Goal: Information Seeking & Learning: Learn about a topic

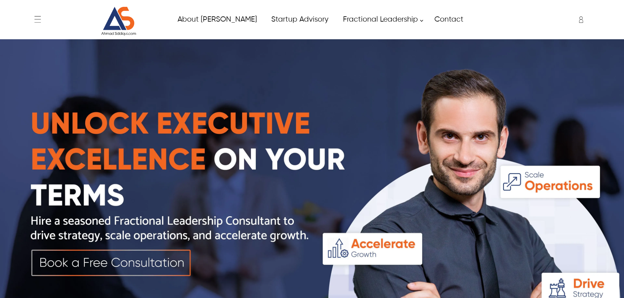
scroll to position [2269, 0]
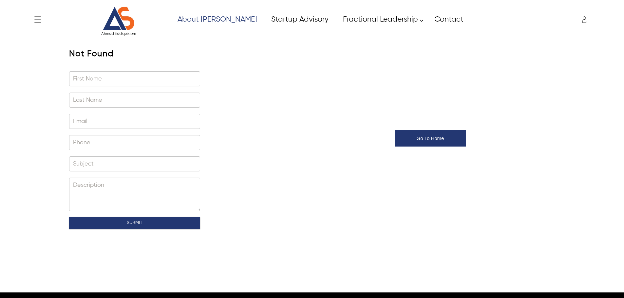
type input "****"
type input "*****"
type input "**********"
click at [239, 52] on div "**********" at bounding box center [312, 138] width 499 height 198
click at [210, 15] on link "About [PERSON_NAME]" at bounding box center [217, 19] width 94 height 15
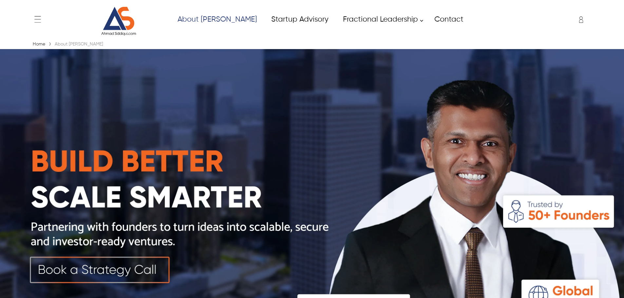
click at [219, 17] on link "About [PERSON_NAME]" at bounding box center [217, 19] width 94 height 15
type input "****"
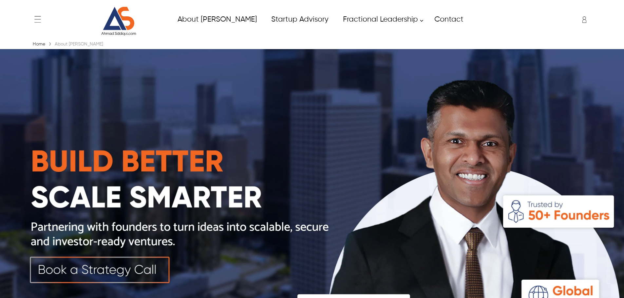
type input "*****"
type input "**********"
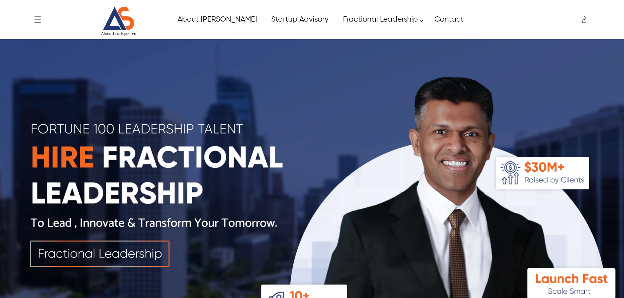
type input "****"
type input "*****"
type input "**********"
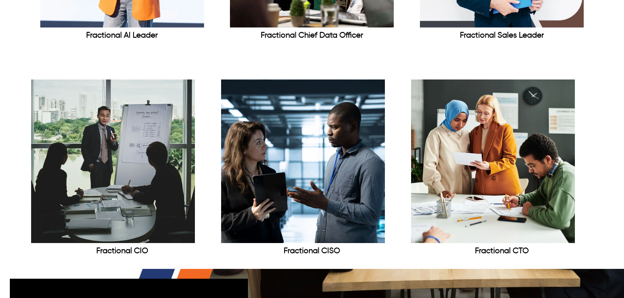
scroll to position [2368, 0]
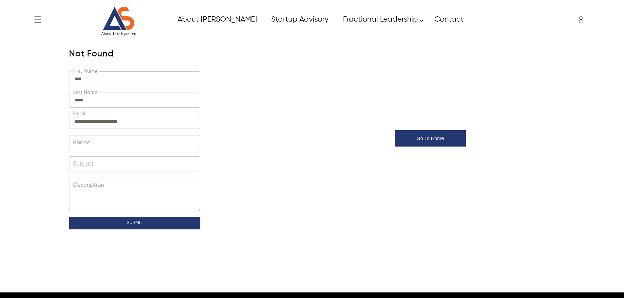
click at [581, 19] on div "[PERSON_NAME] [PERSON_NAME][EMAIL_ADDRESS][DOMAIN_NAME] ✕ Admin Dashboard My Ac…" at bounding box center [539, 19] width 108 height 16
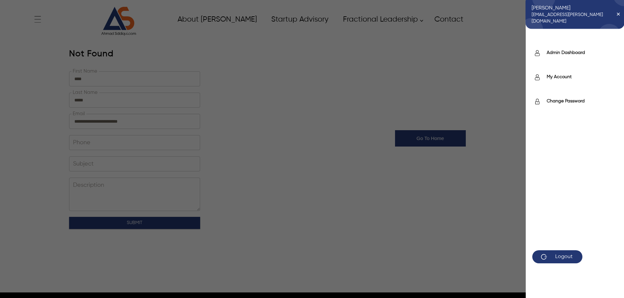
click at [441, 23] on div "Saif saif.uddin@itverticals.com ✕ Admin Dashboard My Account Change Password Lo…" at bounding box center [312, 149] width 624 height 298
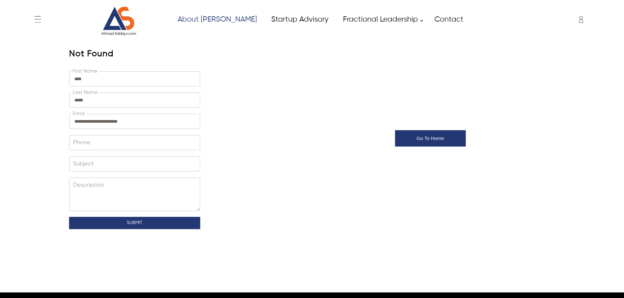
click at [195, 15] on link "About [PERSON_NAME]" at bounding box center [217, 19] width 94 height 15
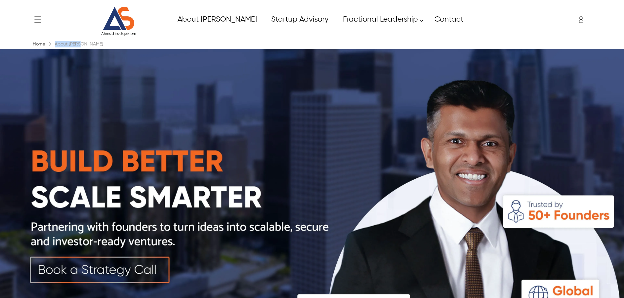
drag, startPoint x: 84, startPoint y: 44, endPoint x: 54, endPoint y: 47, distance: 29.7
click at [54, 47] on div "About [PERSON_NAME]" at bounding box center [79, 44] width 52 height 7
drag, startPoint x: 54, startPoint y: 46, endPoint x: 89, endPoint y: 47, distance: 34.7
click at [89, 47] on div "Home › About Ahmed" at bounding box center [312, 44] width 562 height 7
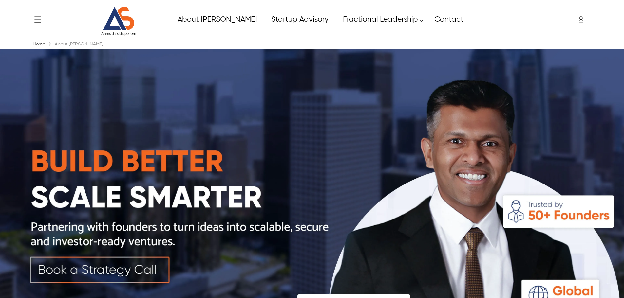
click at [89, 47] on div "Home › About Ahmed" at bounding box center [312, 44] width 562 height 7
drag, startPoint x: 89, startPoint y: 46, endPoint x: 55, endPoint y: 43, distance: 34.6
click at [55, 43] on div "Home › About Ahmed" at bounding box center [312, 44] width 562 height 7
click at [55, 43] on div "About [PERSON_NAME]" at bounding box center [79, 44] width 52 height 7
drag, startPoint x: 55, startPoint y: 43, endPoint x: 88, endPoint y: 42, distance: 33.4
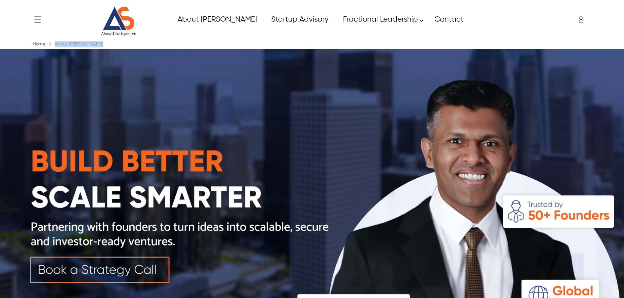
click at [88, 42] on div "Home › About Ahmed" at bounding box center [312, 44] width 562 height 7
click at [280, 7] on div "← Menu Home About Ahmad Fractional Leadership Fractional CIO Fractional CISO Fr…" at bounding box center [312, 19] width 562 height 33
click at [577, 21] on div "Saif saif.uddin@itverticals.com ✕ Admin Dashboard My Account Change Password Lo…" at bounding box center [539, 19] width 108 height 16
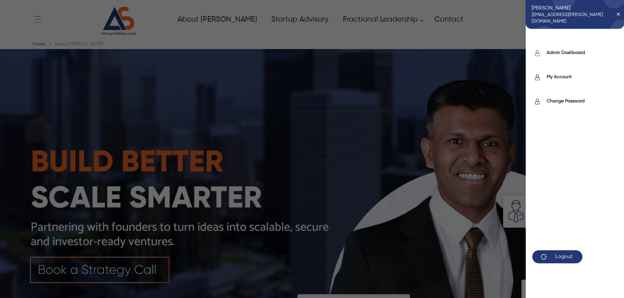
click at [569, 52] on label "Admin Dashboard" at bounding box center [582, 52] width 71 height 7
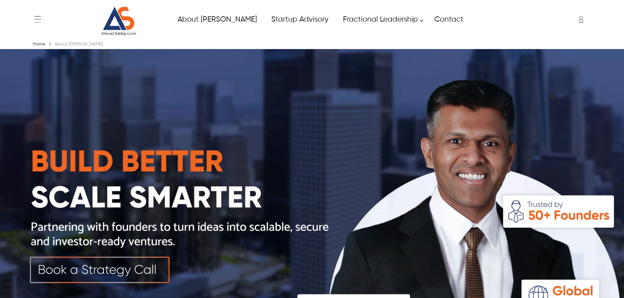
click at [233, 67] on img at bounding box center [312, 205] width 624 height 312
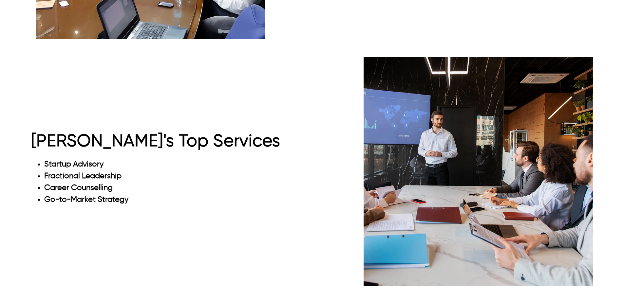
scroll to position [2156, 0]
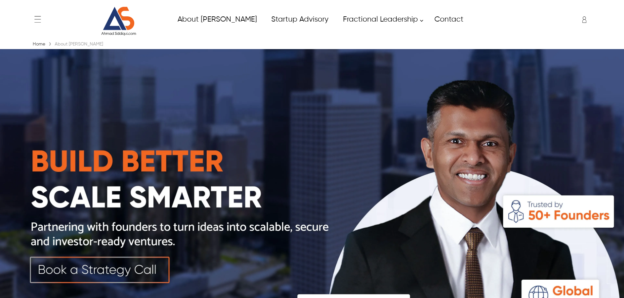
type input "****"
type input "*****"
type input "**********"
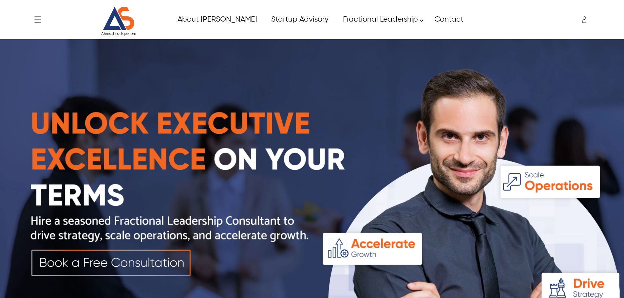
type input "****"
type input "*****"
type input "**********"
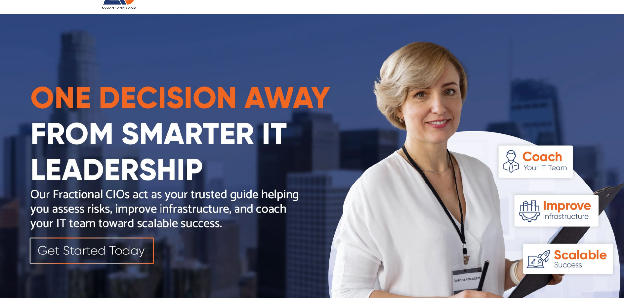
scroll to position [65, 0]
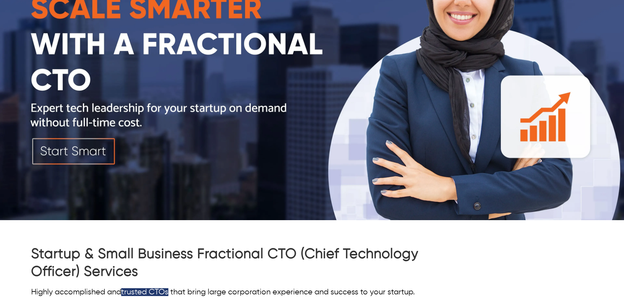
scroll to position [65, 0]
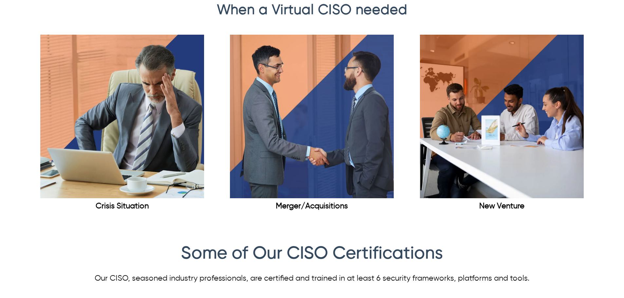
scroll to position [1441, 0]
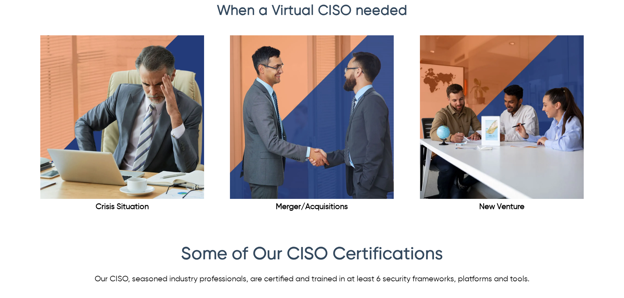
click at [293, 210] on div "Merger/Acquisitions" at bounding box center [312, 206] width 182 height 9
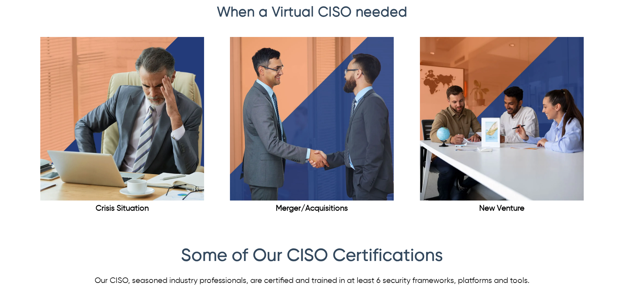
scroll to position [1438, 0]
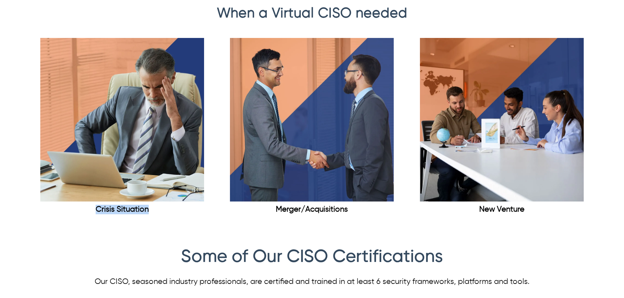
drag, startPoint x: 90, startPoint y: 208, endPoint x: 158, endPoint y: 205, distance: 67.5
click at [158, 205] on div "Crisis Situation" at bounding box center [122, 209] width 182 height 9
click at [152, 208] on div "Crisis Situation" at bounding box center [122, 209] width 182 height 9
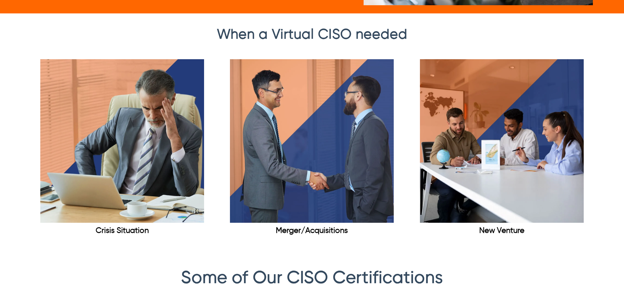
scroll to position [1405, 0]
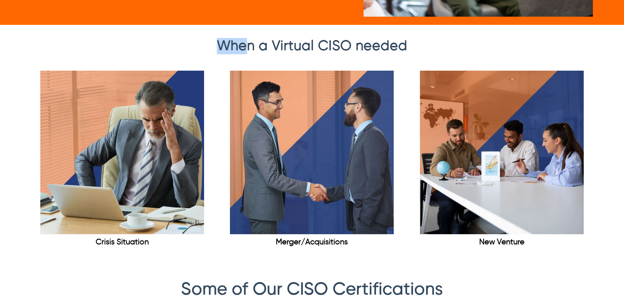
drag, startPoint x: 216, startPoint y: 56, endPoint x: 254, endPoint y: 49, distance: 38.5
click at [250, 53] on div "When a Virtual CISO needed" at bounding box center [312, 48] width 562 height 20
click at [214, 42] on div "When a Virtual CISO needed" at bounding box center [312, 48] width 562 height 20
click at [442, 47] on div "When a Virtual CISO needed" at bounding box center [312, 48] width 562 height 20
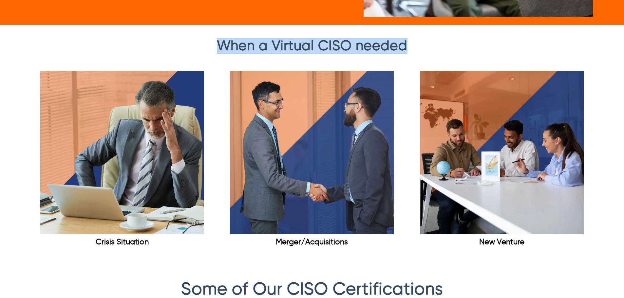
drag, startPoint x: 442, startPoint y: 47, endPoint x: 197, endPoint y: 50, distance: 244.9
click at [197, 50] on div "When a Virtual CISO needed" at bounding box center [312, 48] width 562 height 20
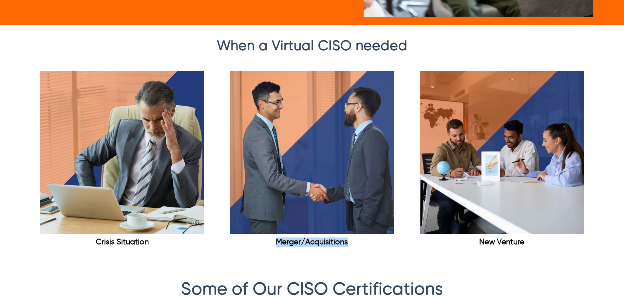
drag, startPoint x: 257, startPoint y: 243, endPoint x: 352, endPoint y: 249, distance: 95.1
click at [352, 249] on div "Merger/Acquisitions" at bounding box center [312, 242] width 182 height 16
click at [470, 244] on div "New Venture" at bounding box center [502, 242] width 182 height 9
drag, startPoint x: 470, startPoint y: 244, endPoint x: 527, endPoint y: 241, distance: 56.7
click at [527, 241] on div "New Venture" at bounding box center [502, 242] width 182 height 9
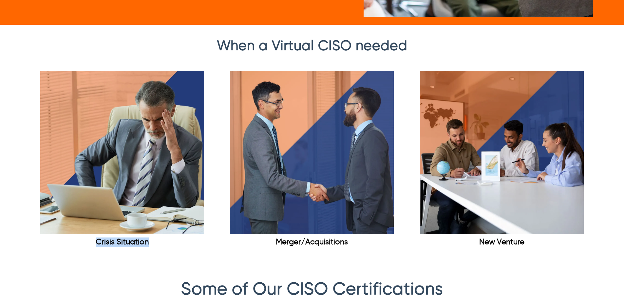
drag, startPoint x: 90, startPoint y: 244, endPoint x: 175, endPoint y: 250, distance: 84.6
click at [175, 250] on div "Crisis Situation" at bounding box center [122, 242] width 182 height 16
click at [158, 252] on div "When a Virtual CISO needed Crisis Situation Merger/Acquisitions New Venture" at bounding box center [312, 149] width 562 height 222
drag, startPoint x: 152, startPoint y: 247, endPoint x: 66, endPoint y: 247, distance: 85.8
click at [66, 247] on div "Crisis Situation" at bounding box center [122, 242] width 182 height 9
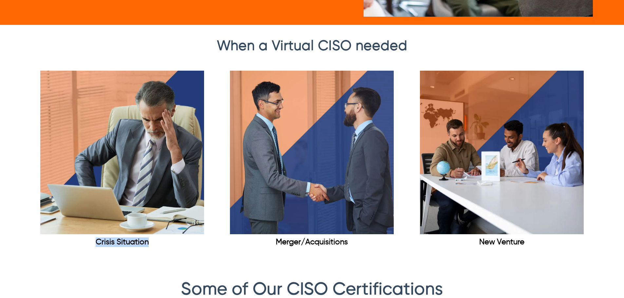
copy div "Crisis Situation"
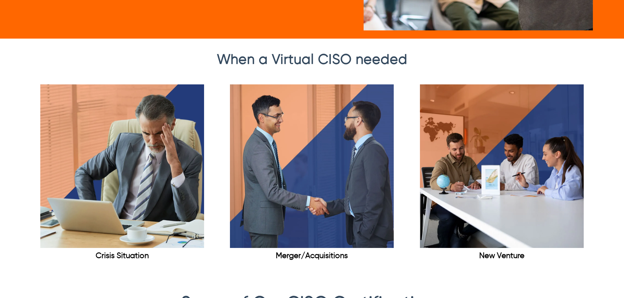
scroll to position [1405, 0]
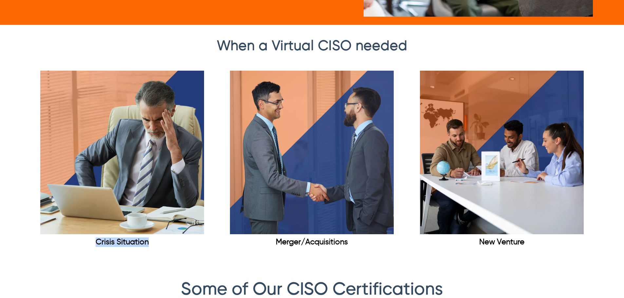
drag, startPoint x: 154, startPoint y: 239, endPoint x: 66, endPoint y: 244, distance: 88.3
click at [66, 244] on div "Crisis Situation" at bounding box center [122, 242] width 182 height 9
copy div "Crisis Situation"
drag, startPoint x: 274, startPoint y: 244, endPoint x: 363, endPoint y: 243, distance: 88.7
click at [363, 243] on div "Merger/Acquisitions" at bounding box center [312, 242] width 182 height 9
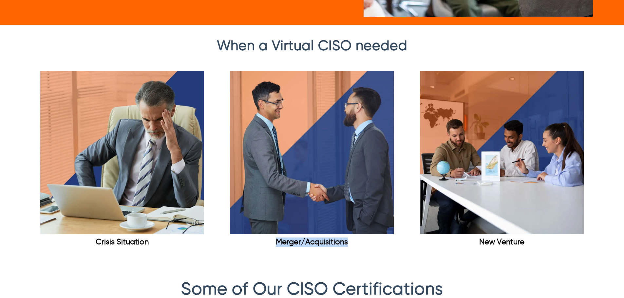
click at [363, 243] on div "Merger/Acquisitions" at bounding box center [312, 242] width 182 height 9
drag, startPoint x: 363, startPoint y: 243, endPoint x: 227, endPoint y: 251, distance: 136.5
click at [227, 251] on div "When a Virtual CISO needed Crisis Situation Merger/Acquisitions New Venture" at bounding box center [312, 149] width 562 height 222
click at [227, 250] on div "Merger/Acquisitions" at bounding box center [312, 242] width 182 height 16
drag, startPoint x: 255, startPoint y: 253, endPoint x: 356, endPoint y: 251, distance: 101.2
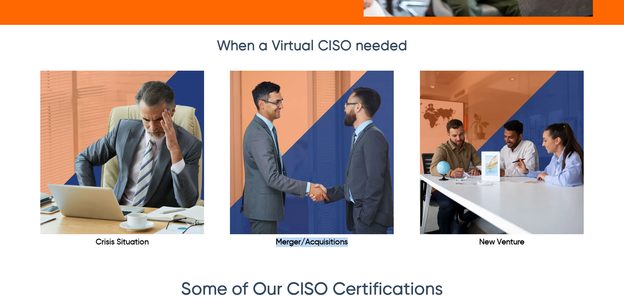
click at [356, 251] on div "When a Virtual CISO needed Crisis Situation Merger/Acquisitions New Venture" at bounding box center [312, 149] width 562 height 222
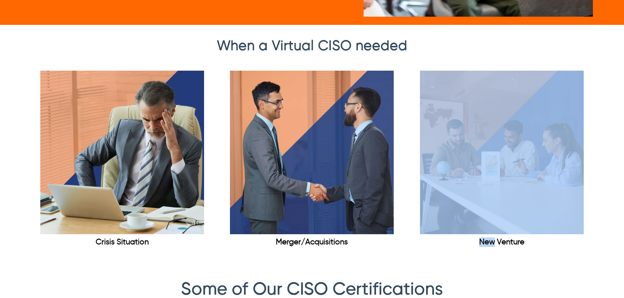
drag, startPoint x: 356, startPoint y: 251, endPoint x: 464, endPoint y: 257, distance: 107.9
click at [451, 257] on div "When a Virtual CISO needed Crisis Situation Merger/Acquisitions New Venture" at bounding box center [312, 149] width 562 height 222
click at [491, 254] on div "When a Virtual CISO needed Crisis Situation Merger/Acquisitions New Venture" at bounding box center [312, 149] width 562 height 222
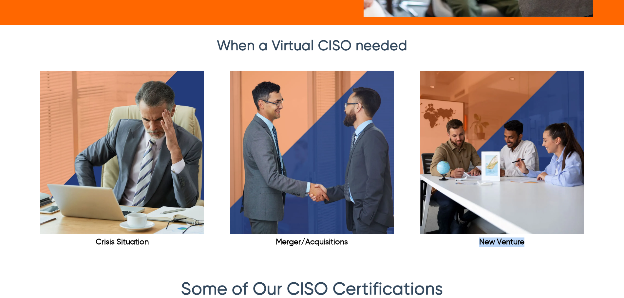
drag, startPoint x: 467, startPoint y: 240, endPoint x: 595, endPoint y: 252, distance: 129.0
click at [595, 252] on div "When a Virtual CISO needed Crisis Situation Merger/Acquisitions New Venture" at bounding box center [312, 149] width 624 height 222
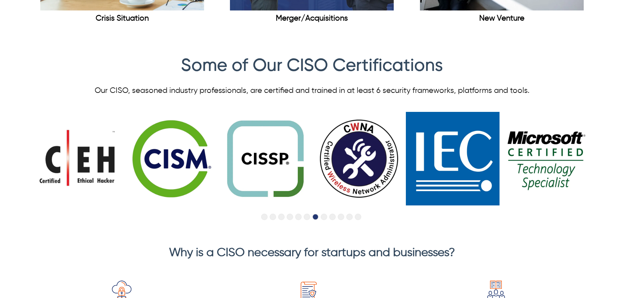
scroll to position [1700, 0]
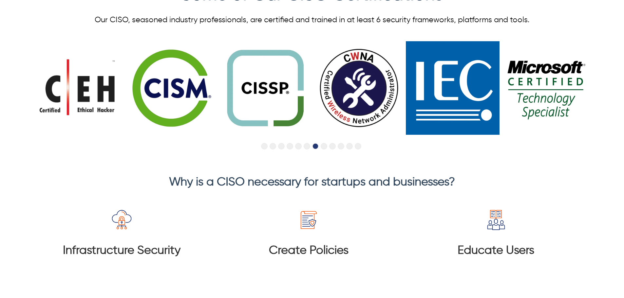
click at [324, 149] on button "Go to slide 8" at bounding box center [324, 146] width 7 height 7
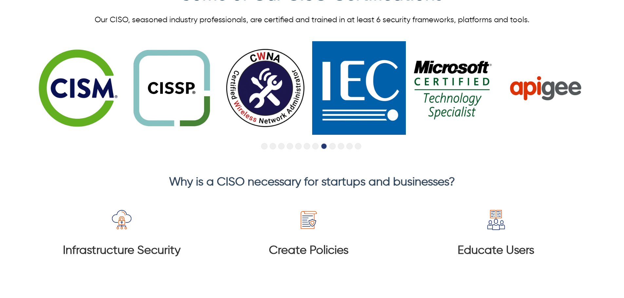
click at [279, 146] on button "Go to slide 3" at bounding box center [281, 146] width 7 height 7
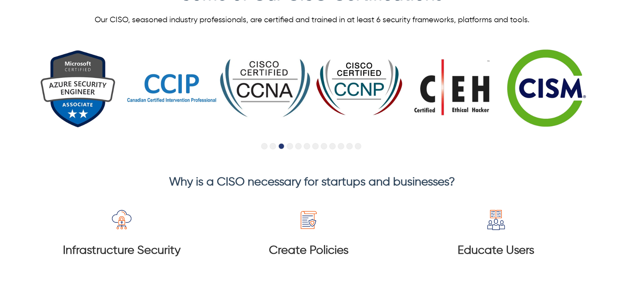
click at [261, 146] on button "Go to slide 1" at bounding box center [264, 146] width 7 height 7
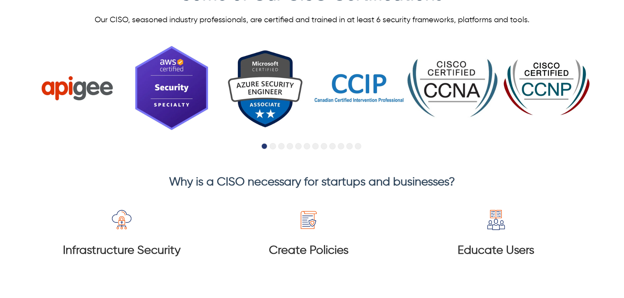
click at [273, 147] on button "Go to slide 2" at bounding box center [272, 146] width 7 height 7
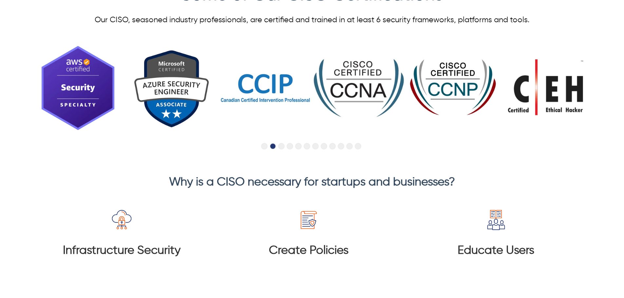
click at [279, 147] on button "Go to slide 3" at bounding box center [281, 146] width 7 height 7
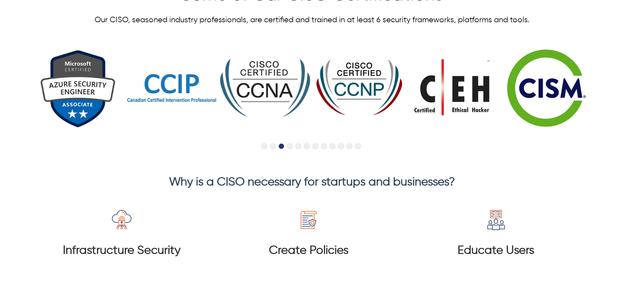
click at [291, 147] on button "Go to slide 4" at bounding box center [290, 146] width 7 height 7
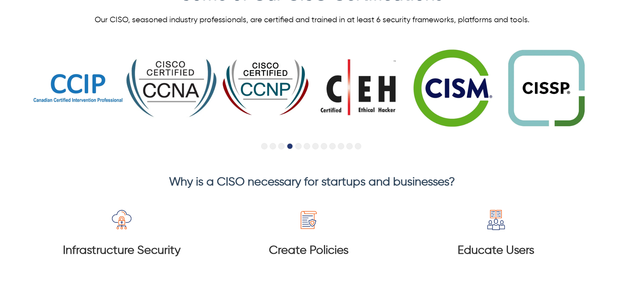
click at [296, 146] on button "Go to slide 5" at bounding box center [298, 146] width 7 height 7
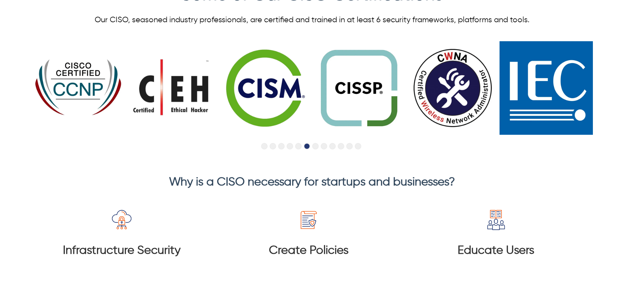
click at [314, 148] on button "Go to slide 7" at bounding box center [315, 146] width 7 height 7
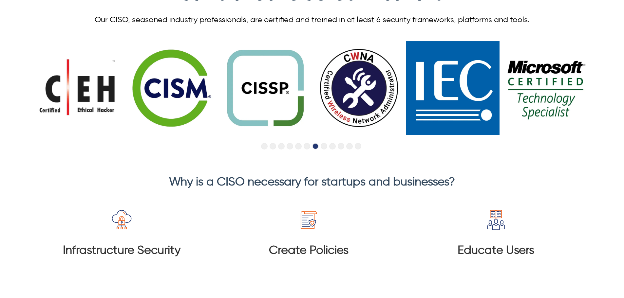
click at [321, 147] on button "Go to slide 8" at bounding box center [324, 146] width 7 height 7
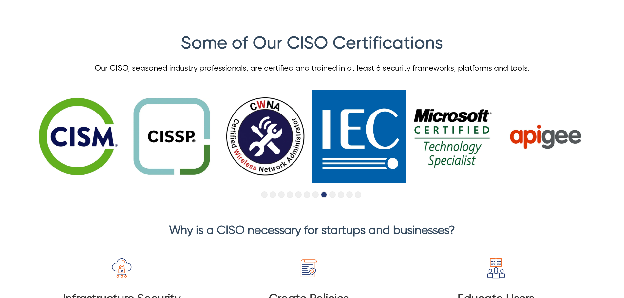
scroll to position [1635, 0]
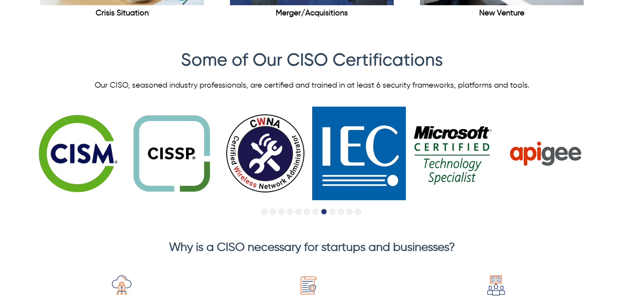
click at [334, 215] on button "Go to slide 9" at bounding box center [332, 212] width 7 height 7
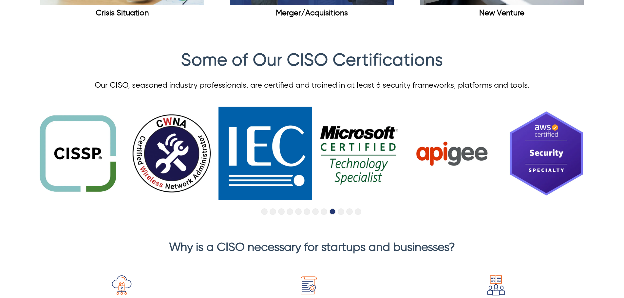
click at [341, 213] on button "Go to slide 10" at bounding box center [341, 212] width 7 height 7
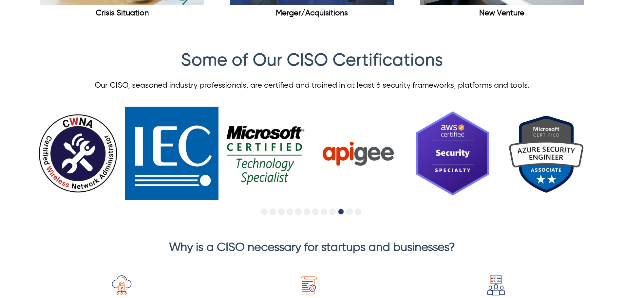
click at [348, 213] on button "Go to slide 11" at bounding box center [349, 212] width 7 height 7
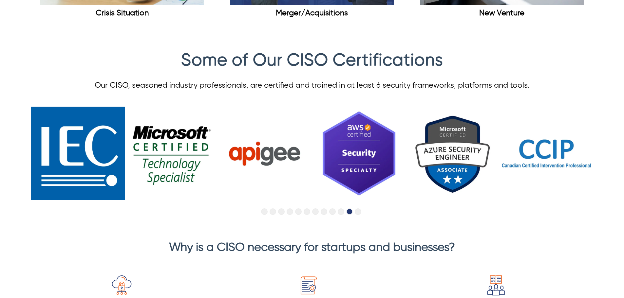
click at [357, 213] on button "Go to slide 12" at bounding box center [358, 212] width 7 height 7
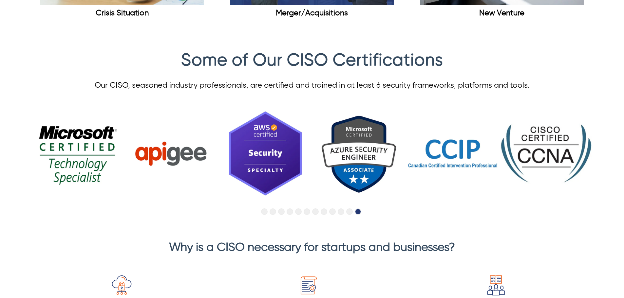
click at [288, 214] on button "Go to slide 4" at bounding box center [290, 212] width 7 height 7
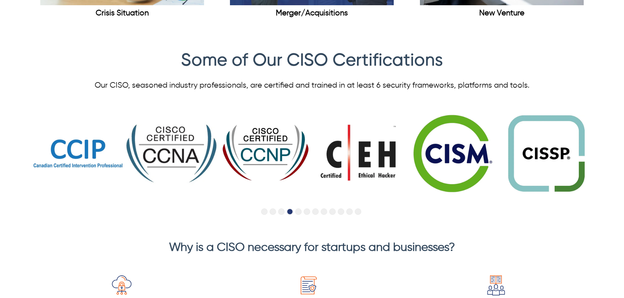
click at [283, 214] on button "Go to slide 3" at bounding box center [281, 212] width 7 height 7
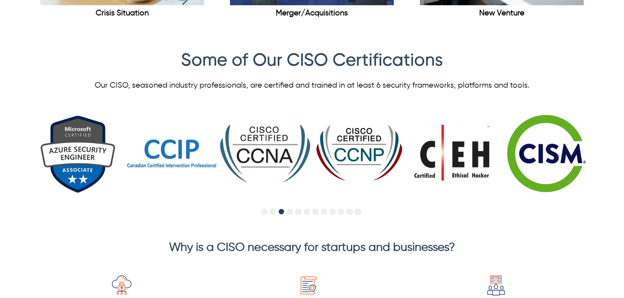
click at [270, 213] on button "Go to slide 2" at bounding box center [272, 212] width 7 height 7
click at [266, 213] on button "Go to slide 1" at bounding box center [264, 212] width 7 height 7
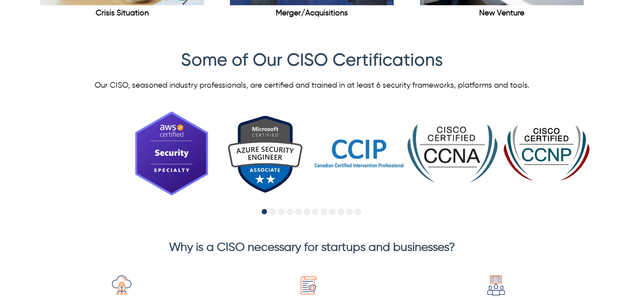
click at [276, 214] on li at bounding box center [273, 213] width 9 height 8
click at [275, 214] on button "Go to slide 2" at bounding box center [272, 212] width 7 height 7
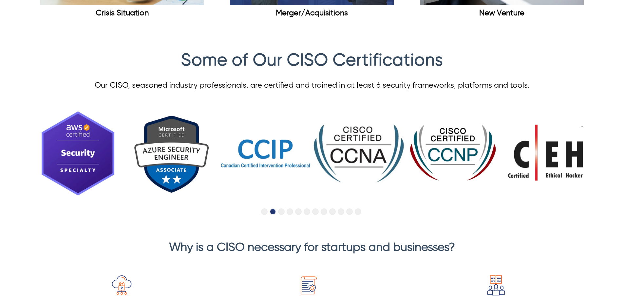
click at [279, 213] on button "Go to slide 3" at bounding box center [281, 212] width 7 height 7
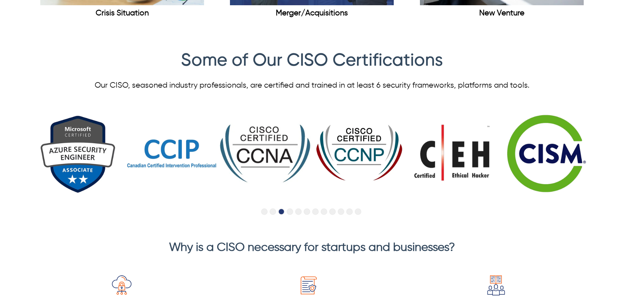
click at [288, 213] on button "Go to slide 4" at bounding box center [290, 212] width 7 height 7
click at [298, 213] on button "Go to slide 5" at bounding box center [298, 212] width 7 height 7
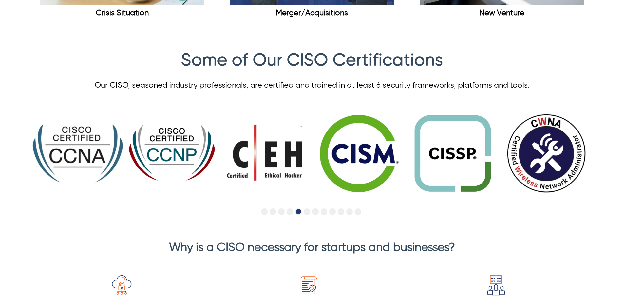
click at [308, 214] on button "Go to slide 6" at bounding box center [307, 212] width 7 height 7
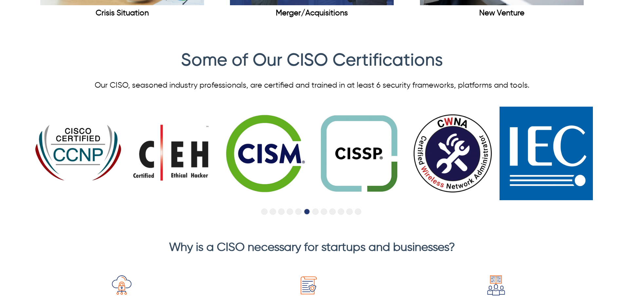
click at [317, 212] on button "Go to slide 7" at bounding box center [315, 212] width 7 height 7
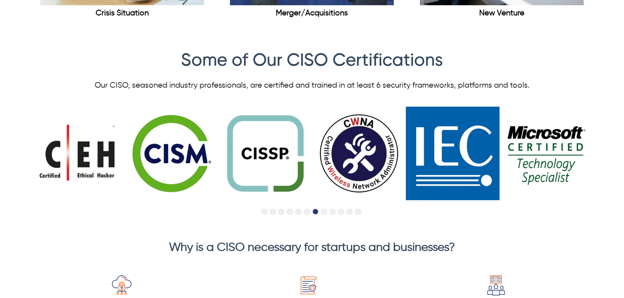
drag, startPoint x: 534, startPoint y: 140, endPoint x: 534, endPoint y: 195, distance: 54.7
click at [534, 195] on ul at bounding box center [30, 153] width 3371 height 113
click at [341, 211] on button "Go to slide 10" at bounding box center [341, 212] width 7 height 7
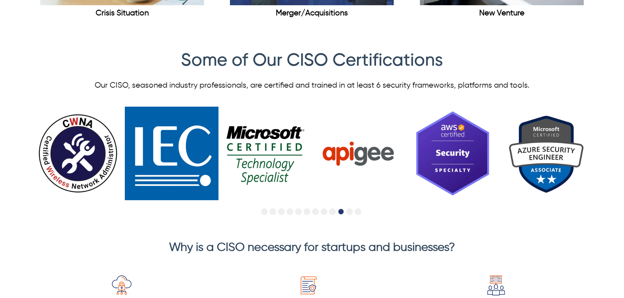
click at [356, 214] on button "Go to slide 12" at bounding box center [358, 212] width 7 height 7
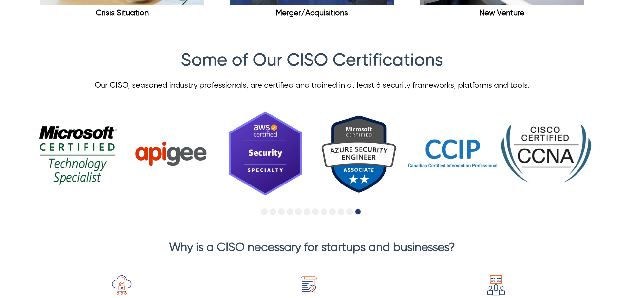
click at [264, 212] on button "Go to slide 1" at bounding box center [264, 212] width 7 height 7
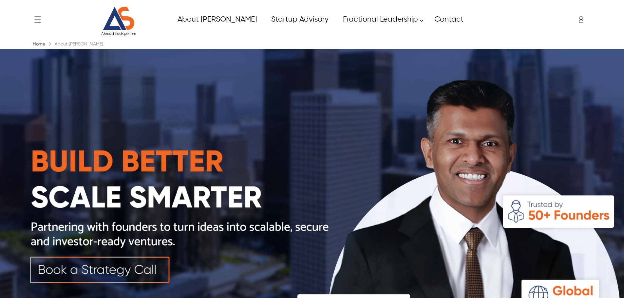
scroll to position [196, 0]
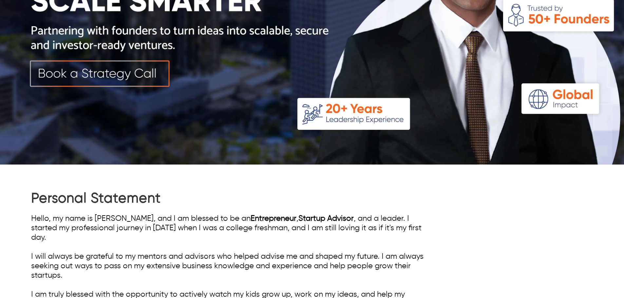
click at [113, 202] on h1 "Personal Statement" at bounding box center [227, 199] width 393 height 18
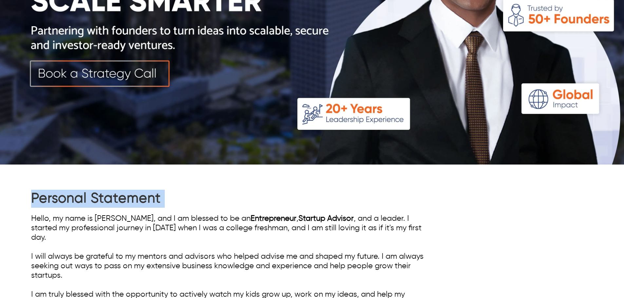
click at [113, 202] on h1 "Personal Statement" at bounding box center [227, 199] width 393 height 18
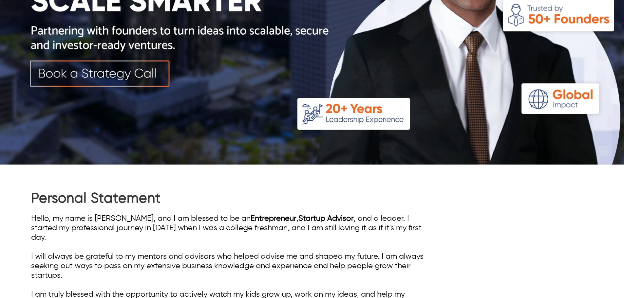
click at [113, 202] on h1 "Personal Statement" at bounding box center [227, 199] width 393 height 18
